Goal: Navigation & Orientation: Go to known website

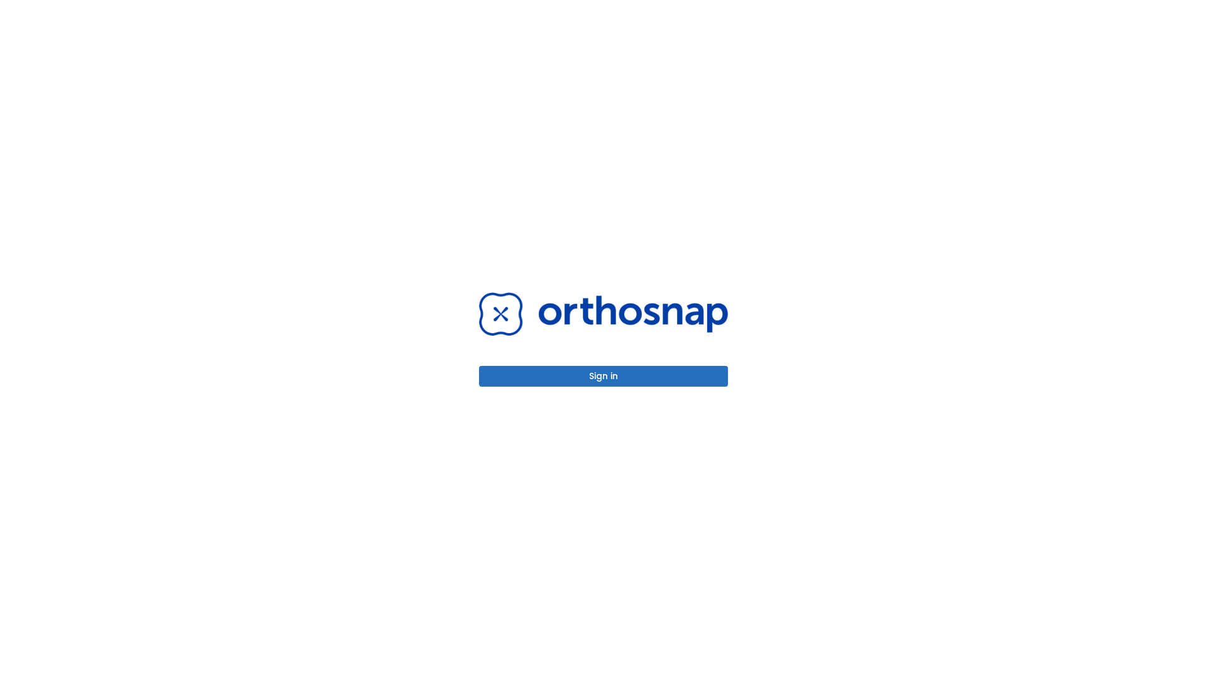
click at [604, 376] on button "Sign in" at bounding box center [603, 376] width 249 height 21
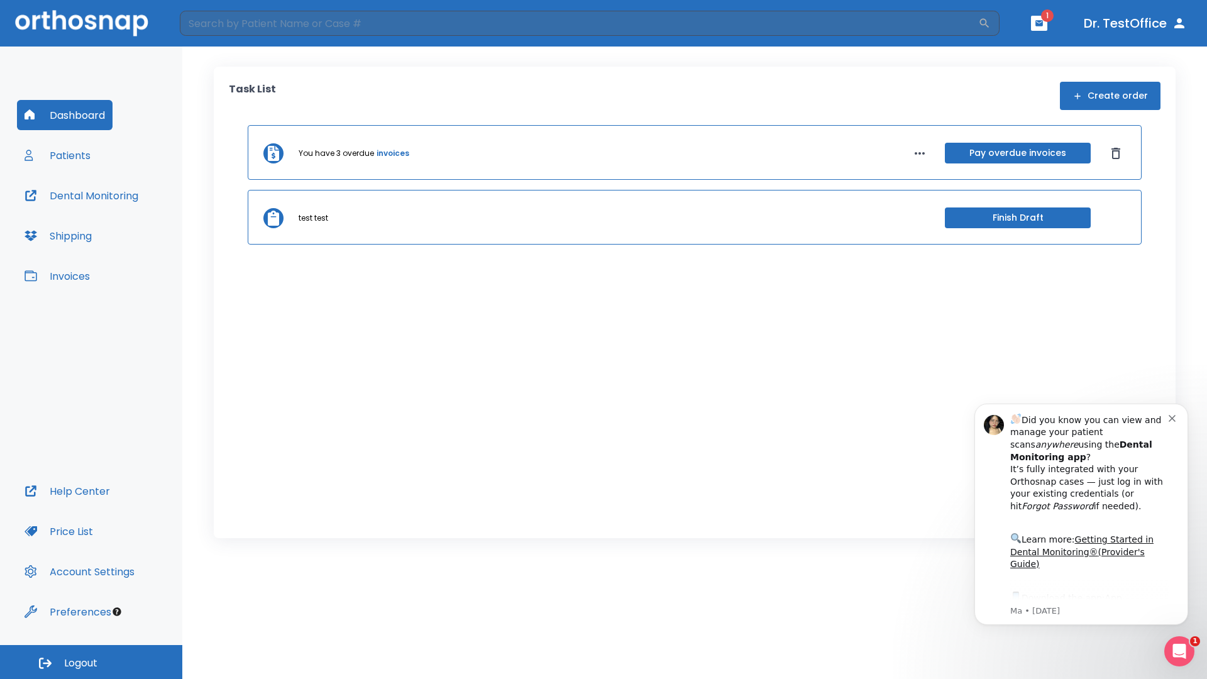
click at [91, 662] on span "Logout" at bounding box center [80, 663] width 33 height 14
